Goal: Task Accomplishment & Management: Complete application form

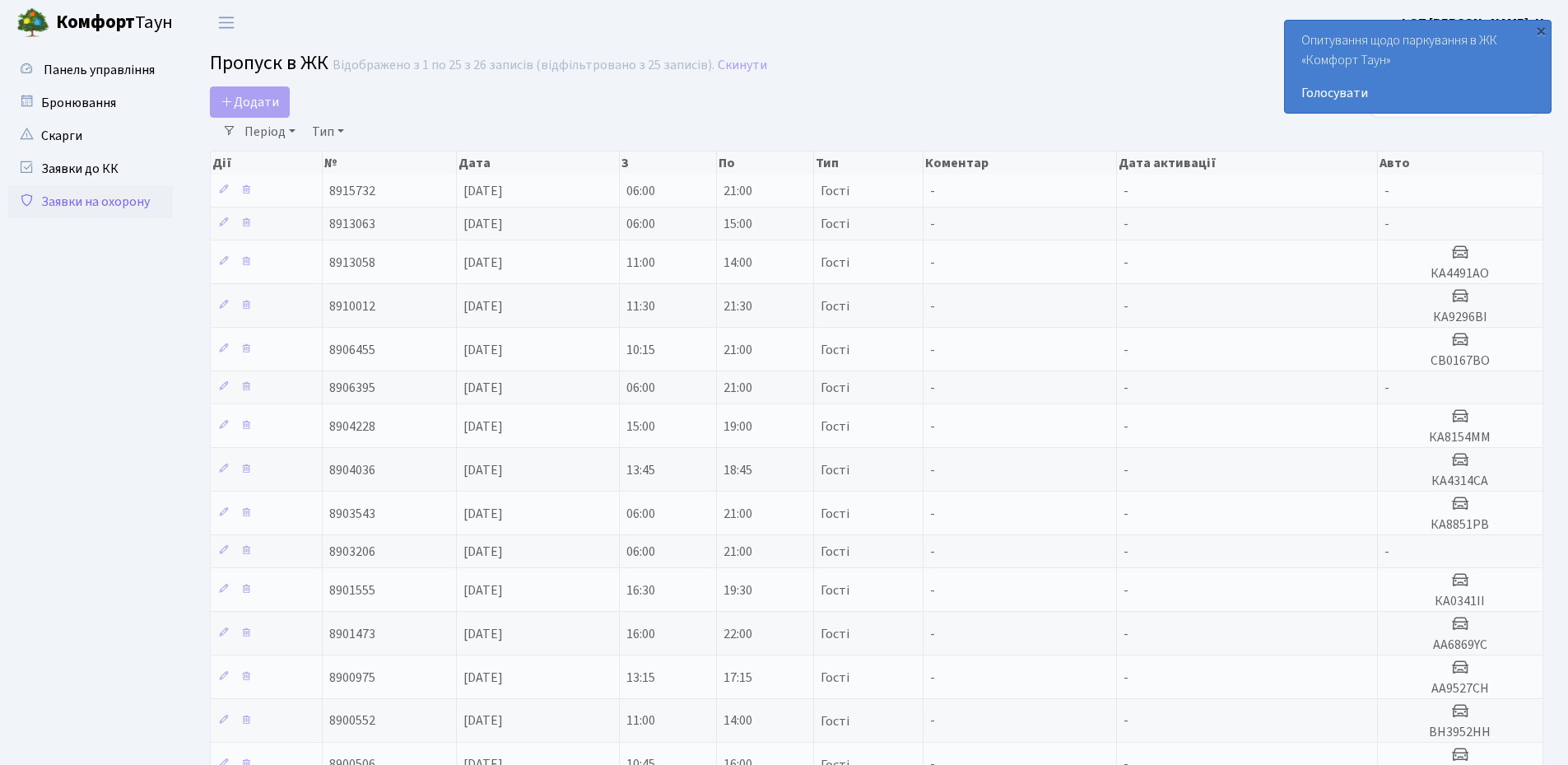
select select "25"
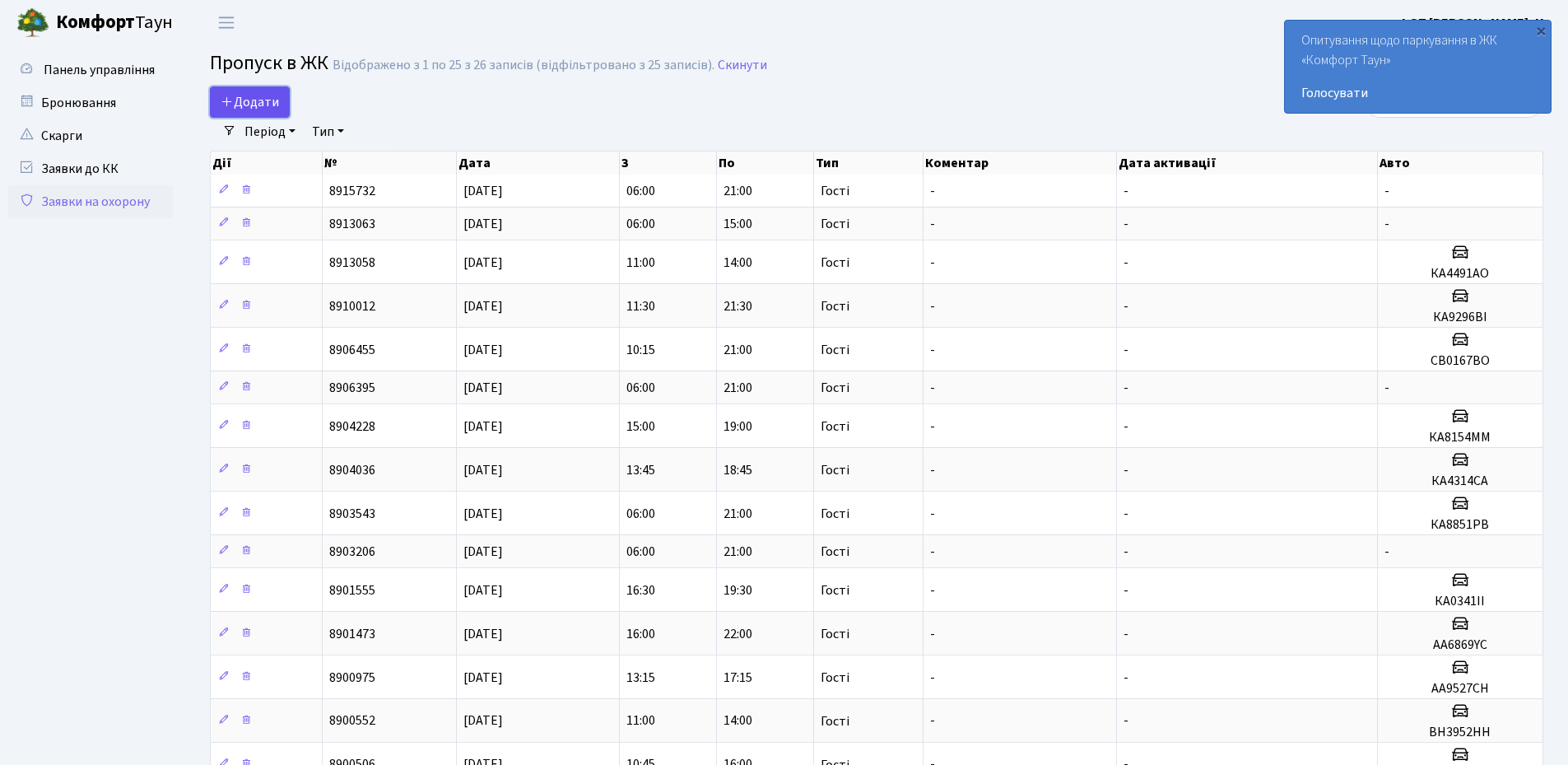
click at [247, 101] on span "Додати" at bounding box center [249, 102] width 59 height 18
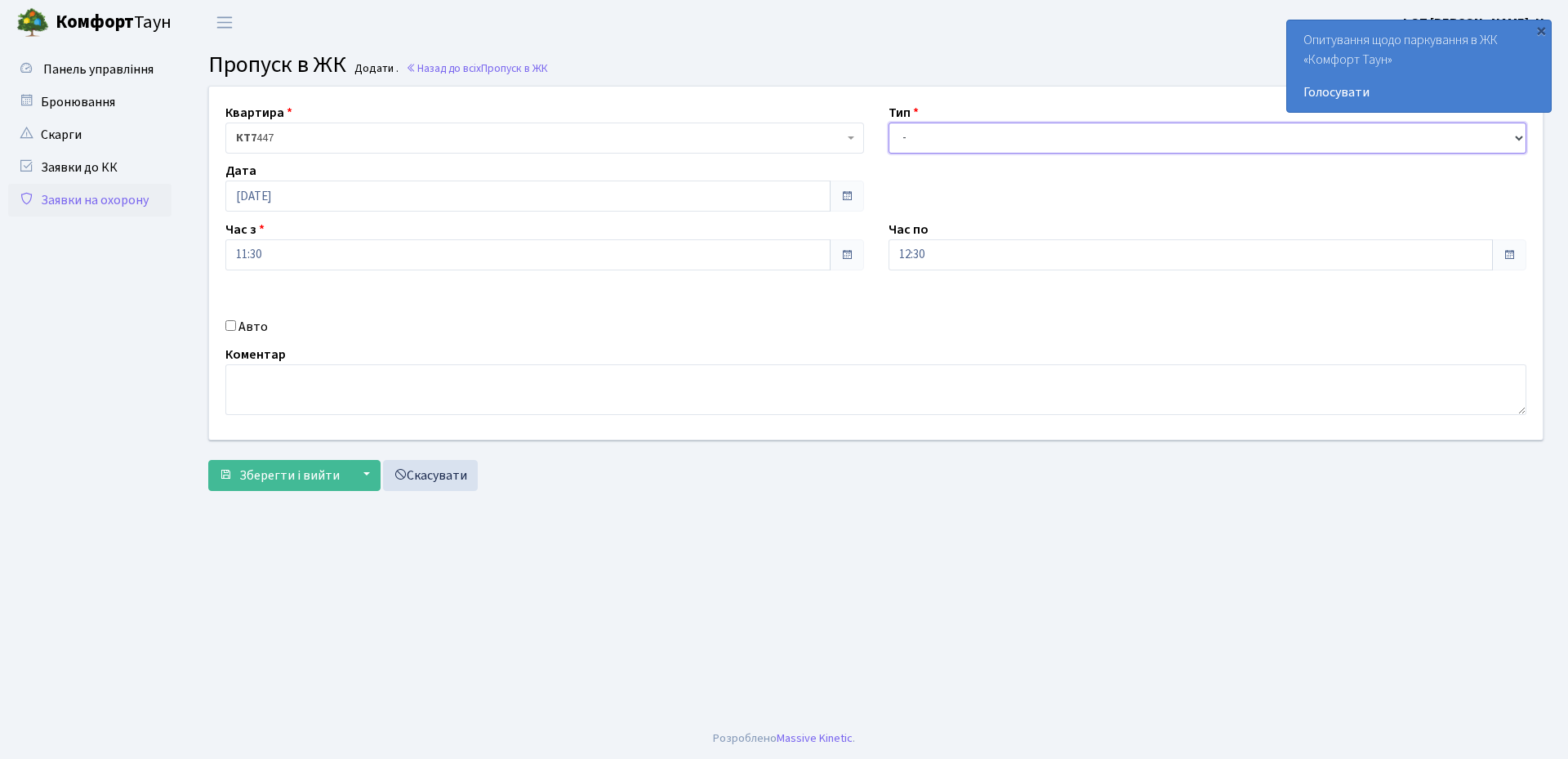
click at [951, 131] on select "- Доставка Таксі Гості Сервіс" at bounding box center [1208, 137] width 639 height 31
select select "1"
click at [889, 122] on select "- Доставка Таксі Гості Сервіс" at bounding box center [1208, 137] width 639 height 31
click at [977, 255] on input "12:30" at bounding box center [1191, 254] width 605 height 31
click at [929, 307] on icon at bounding box center [934, 311] width 44 height 44
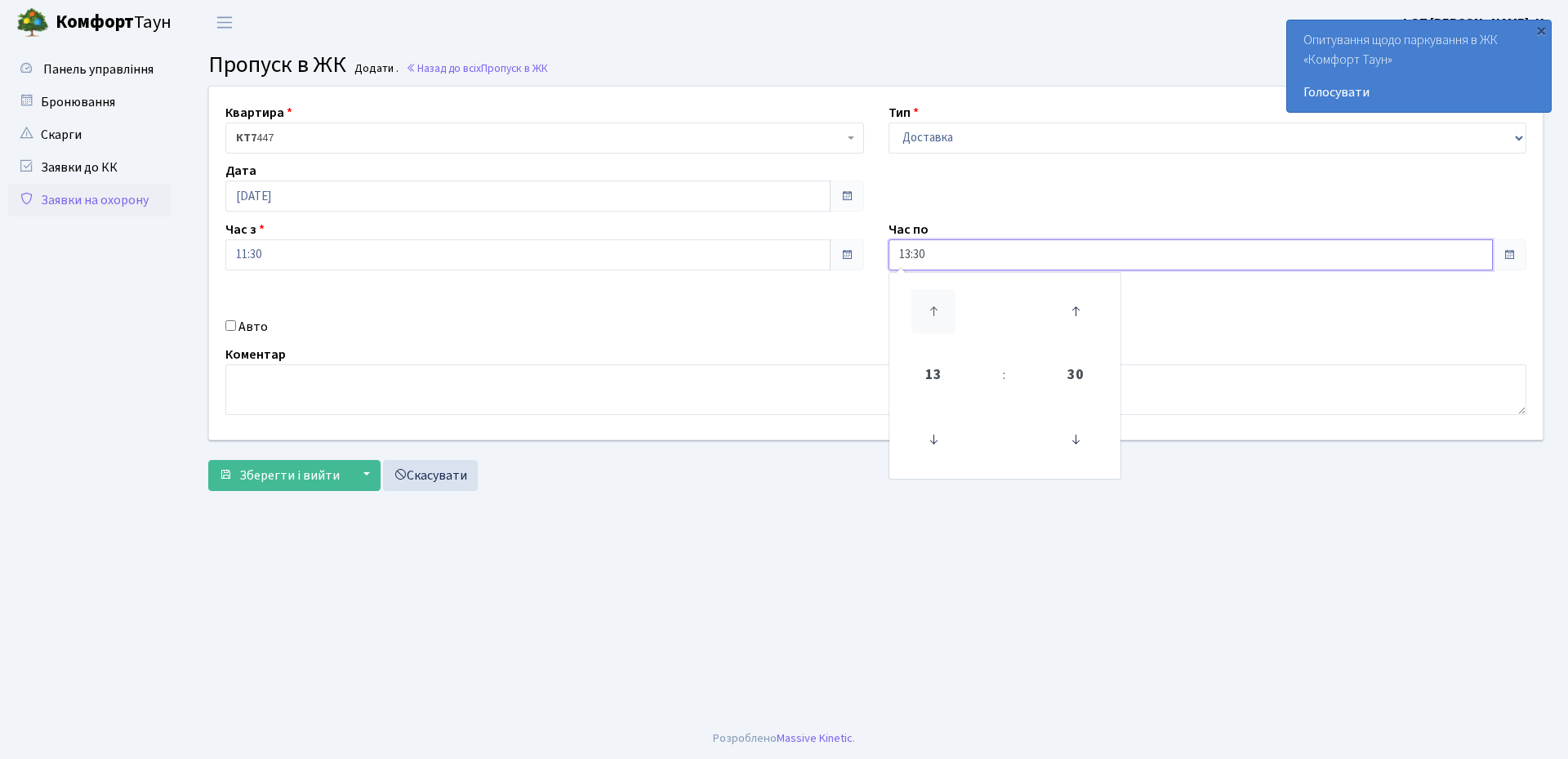
click at [929, 307] on icon at bounding box center [934, 311] width 44 height 44
type input "14:30"
click at [231, 320] on div "Авто" at bounding box center [545, 326] width 664 height 19
click at [231, 327] on input "Авто" at bounding box center [230, 324] width 10 height 10
checkbox input "true"
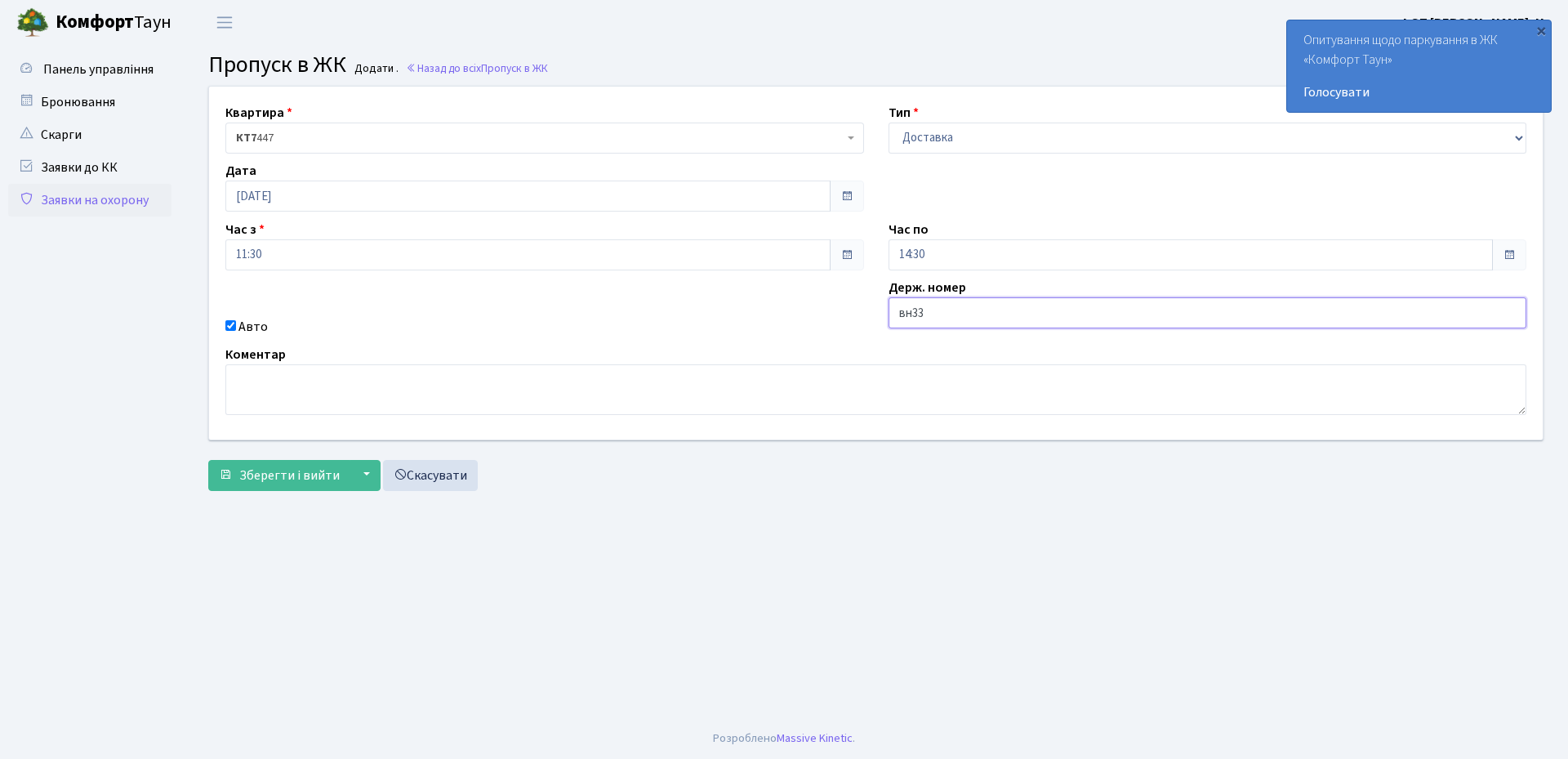
type input "ВН3348ЕВ"
click at [293, 481] on span "Зберегти і вийти" at bounding box center [289, 474] width 100 height 18
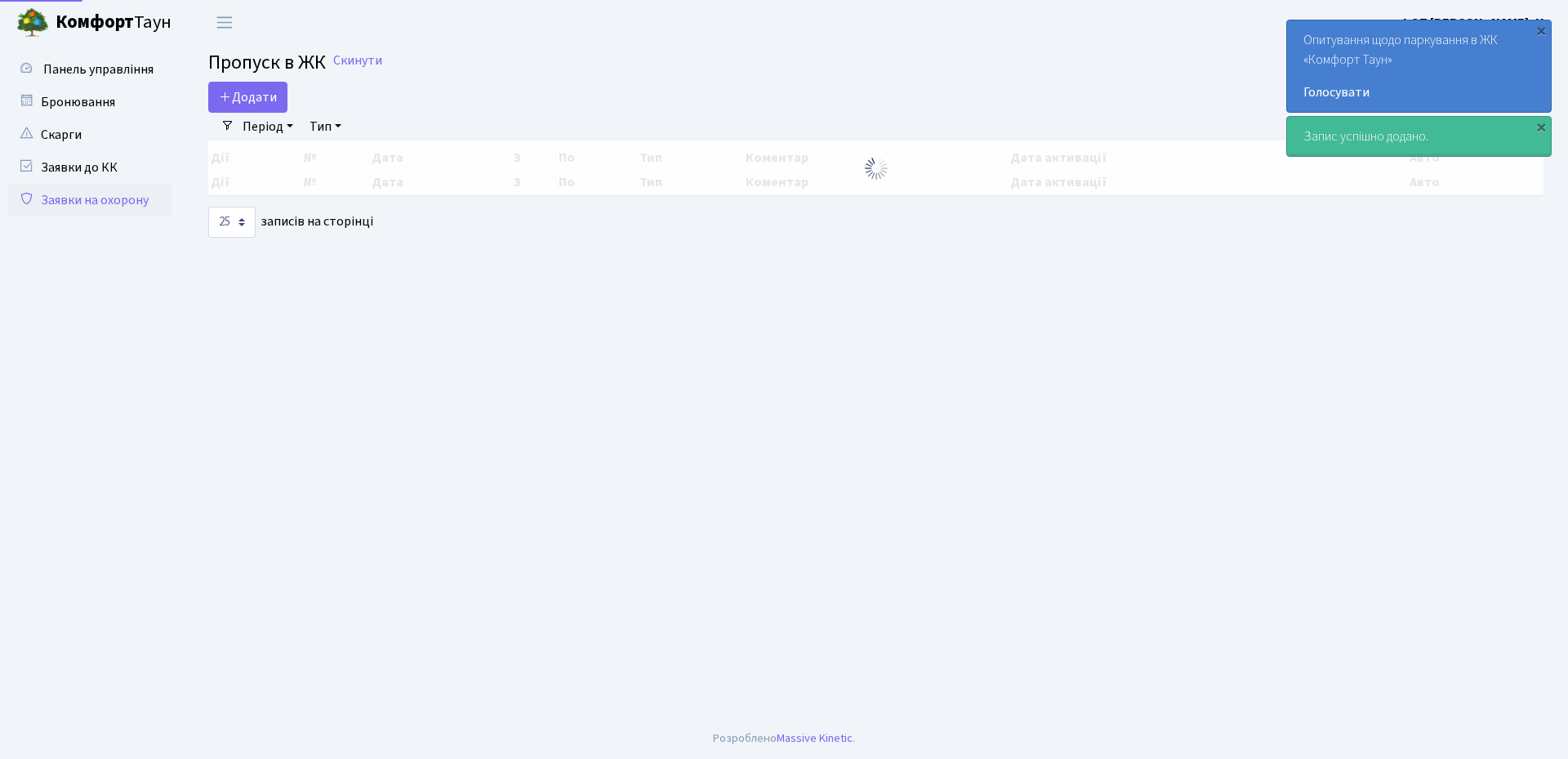
select select "25"
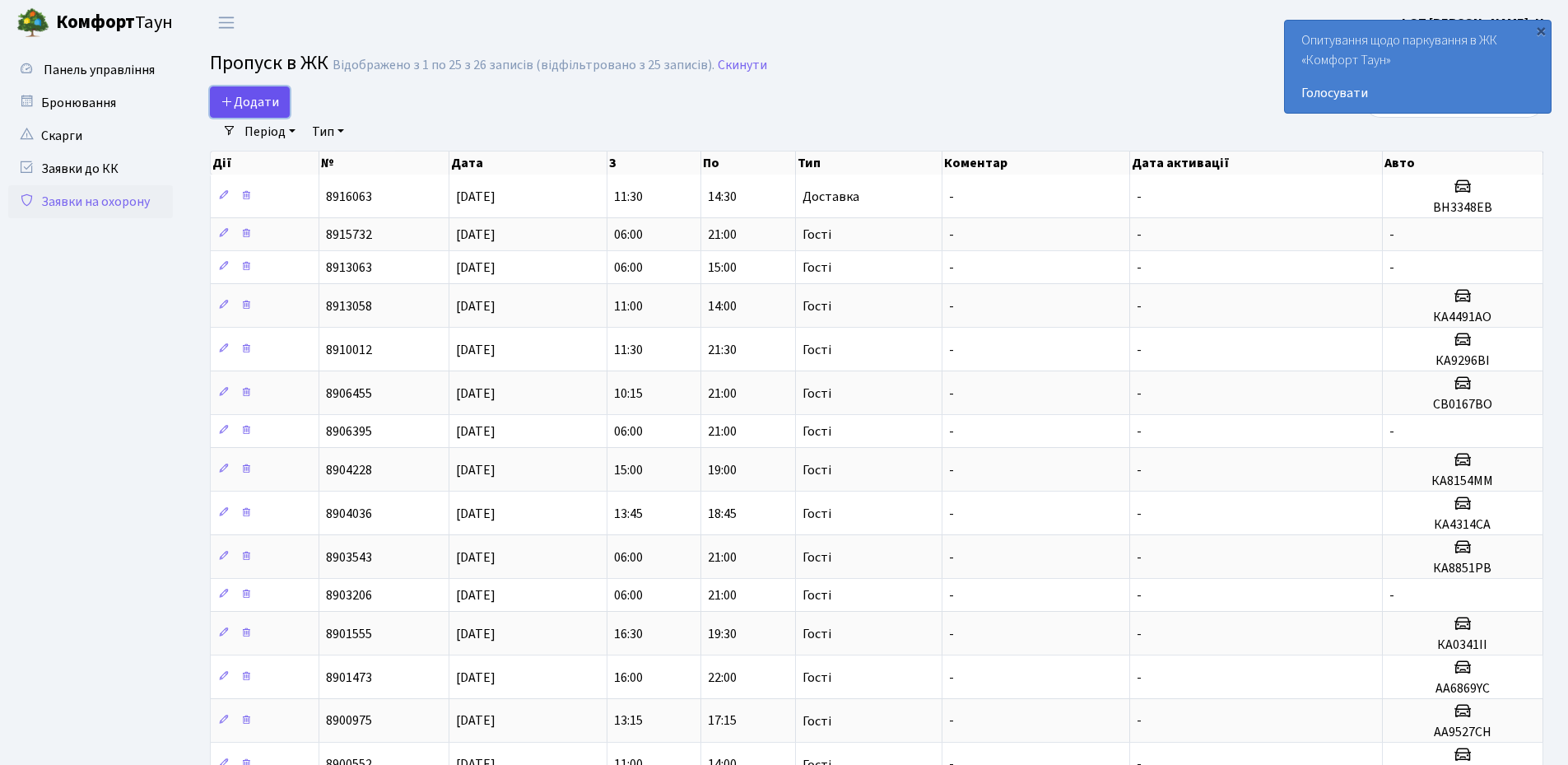
click at [249, 103] on span "Додати" at bounding box center [249, 102] width 59 height 18
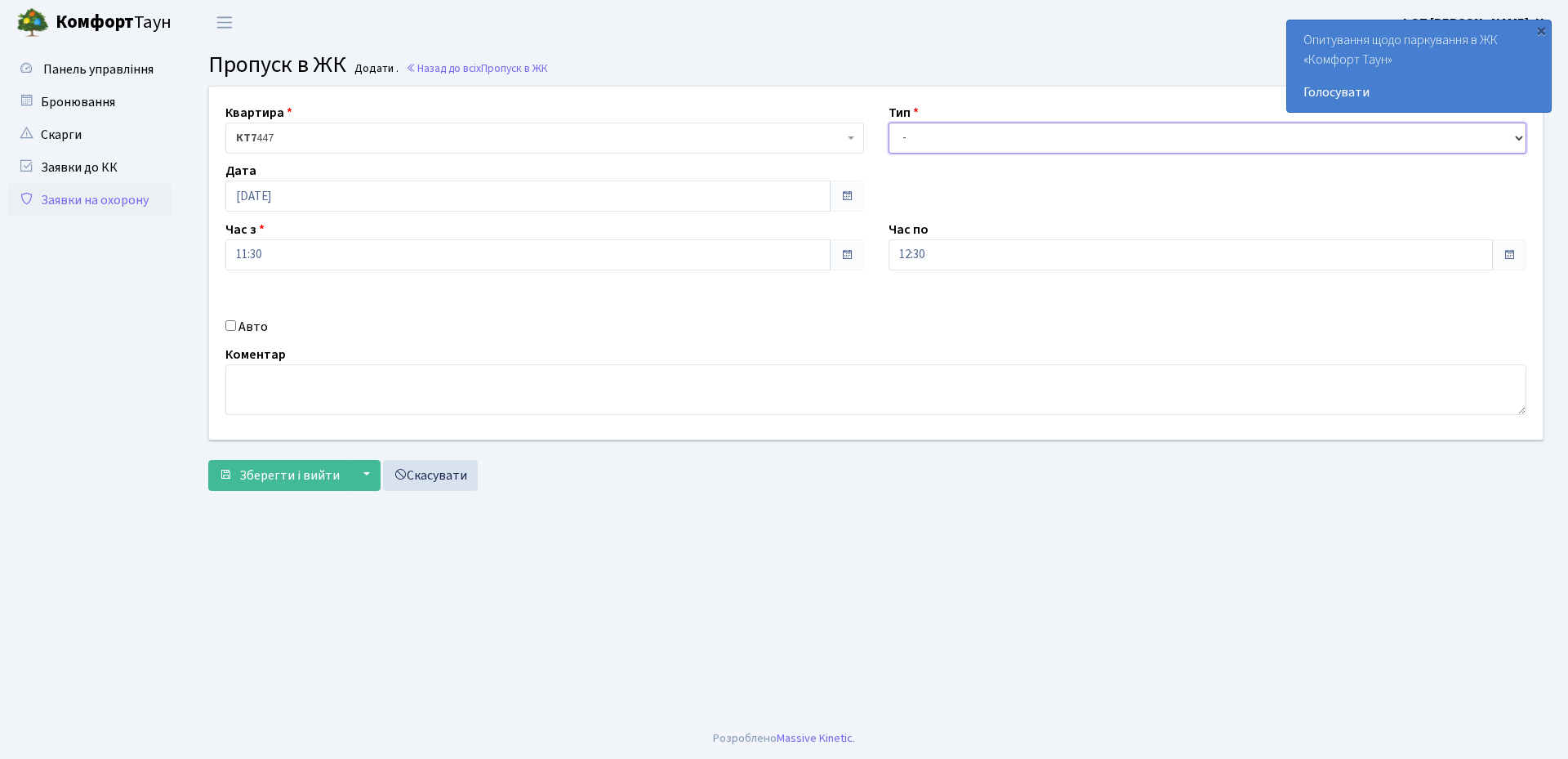
click at [978, 140] on select "- Доставка Таксі Гості Сервіс" at bounding box center [1208, 137] width 639 height 31
select select "1"
click at [889, 122] on select "- Доставка Таксі Гості Сервіс" at bounding box center [1208, 137] width 639 height 31
click at [229, 329] on input "Авто" at bounding box center [230, 324] width 10 height 10
checkbox input "true"
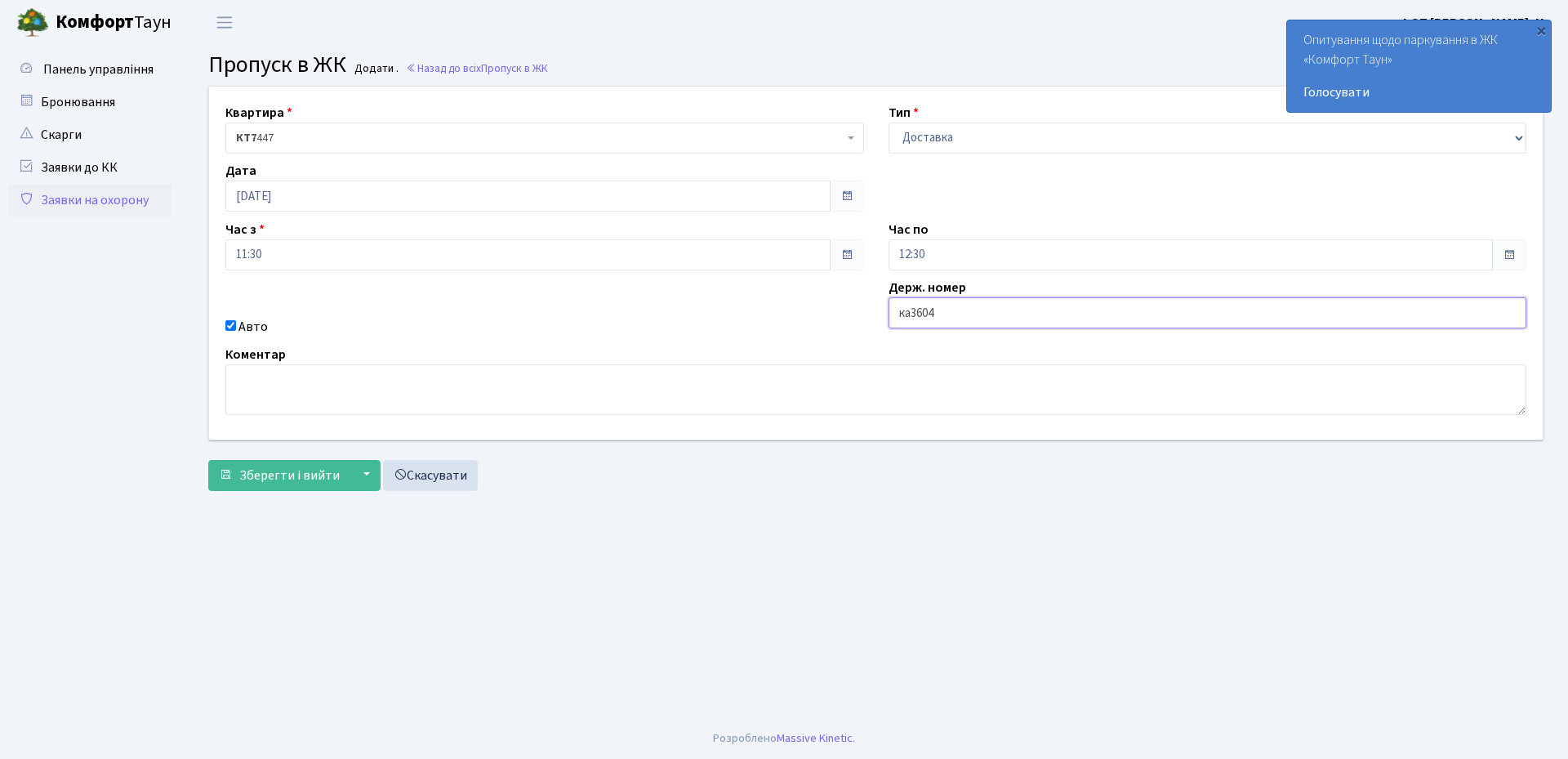
type input "КА3604МЕ"
click at [272, 479] on span "Зберегти і вийти" at bounding box center [289, 474] width 100 height 18
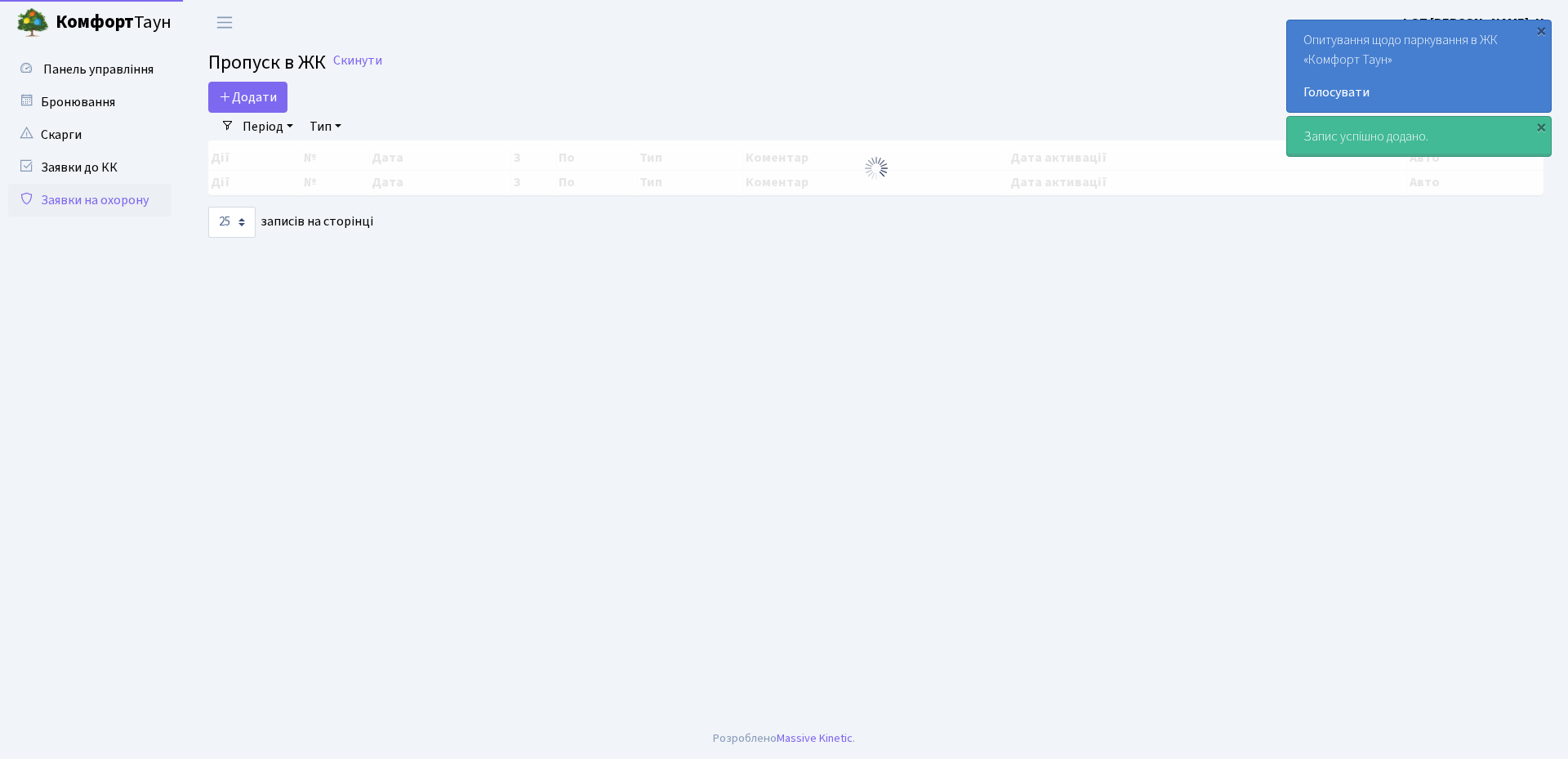
select select "25"
